Goal: Information Seeking & Learning: Learn about a topic

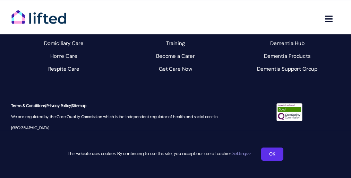
click at [273, 155] on link "OK" at bounding box center [272, 154] width 22 height 13
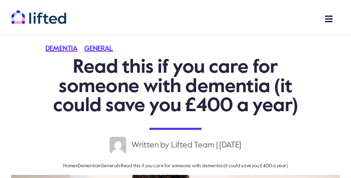
click at [176, 89] on h1 "Read this if you care for someone with dementia (it could save you £400 a year)" at bounding box center [175, 87] width 261 height 58
